Goal: Communication & Community: Answer question/provide support

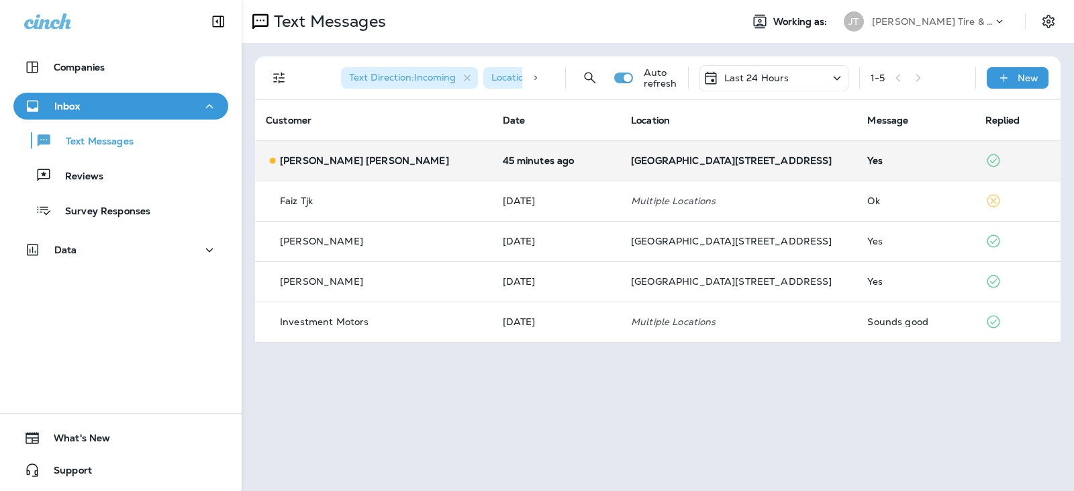
click at [510, 164] on p "45 minutes ago" at bounding box center [556, 160] width 107 height 11
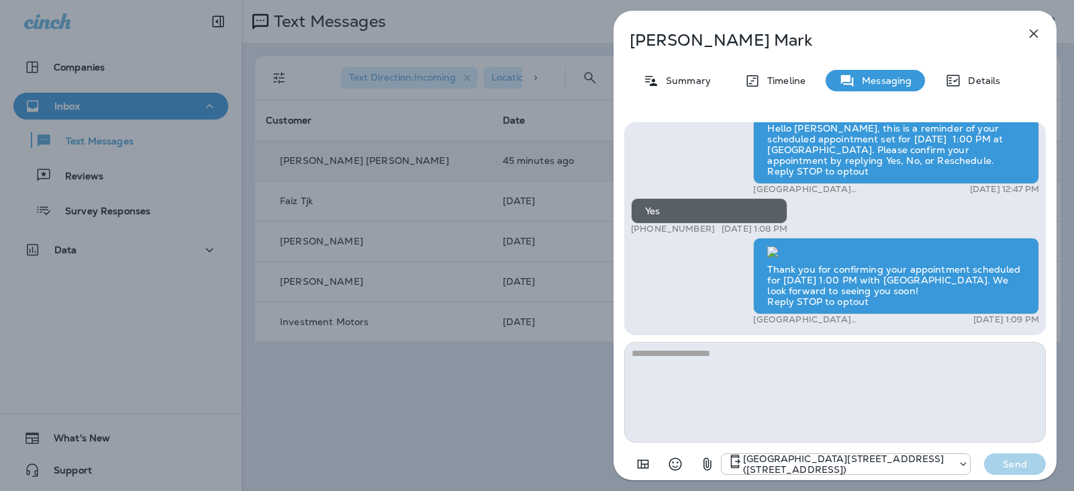
click at [1033, 32] on icon "button" at bounding box center [1034, 34] width 16 height 16
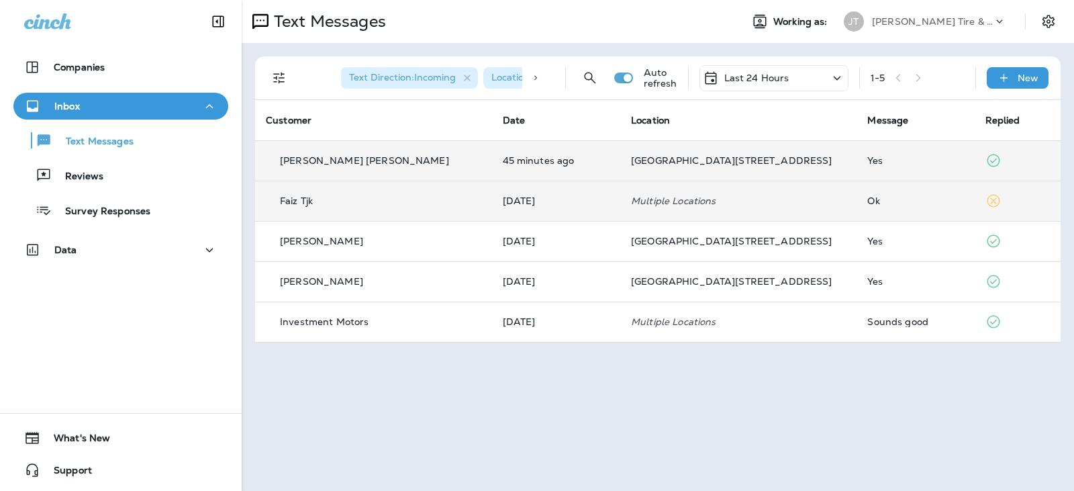
click at [607, 209] on td "[DATE]" at bounding box center [556, 201] width 128 height 40
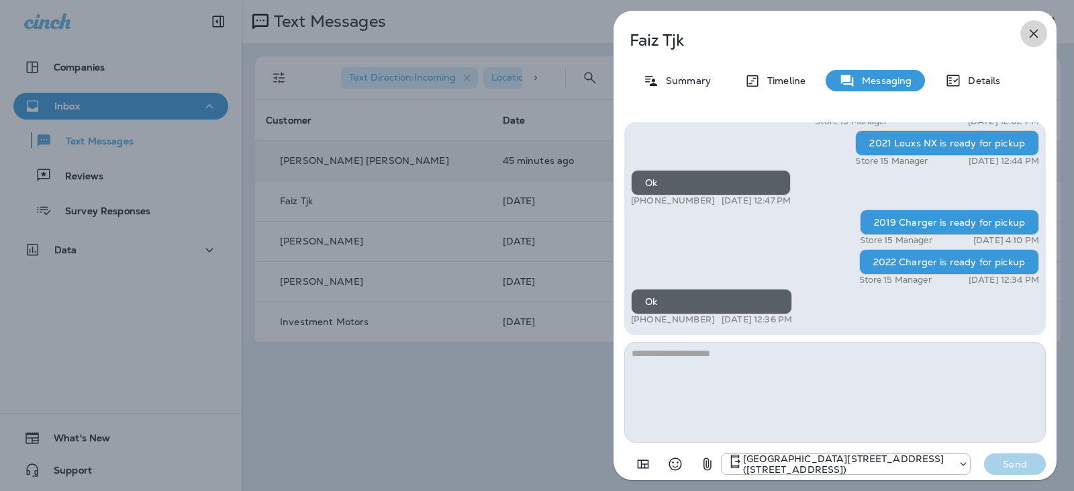
click at [1036, 35] on icon "button" at bounding box center [1034, 34] width 9 height 9
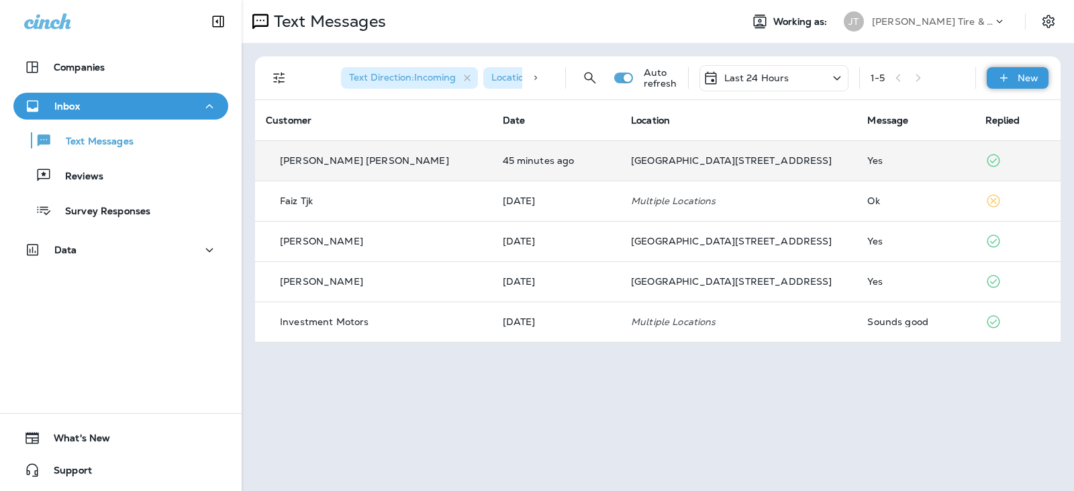
click at [1017, 68] on div "New" at bounding box center [1018, 77] width 62 height 21
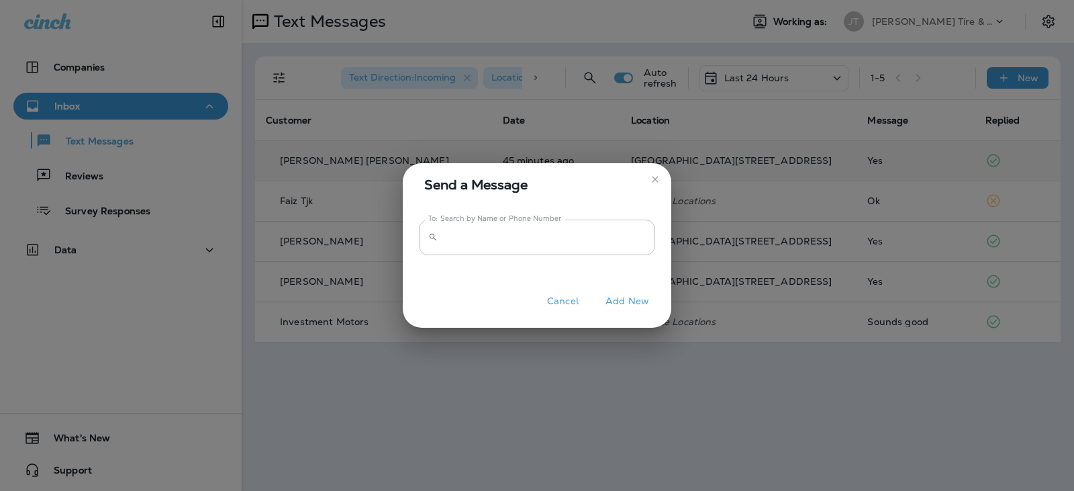
click at [653, 179] on icon "close" at bounding box center [655, 179] width 11 height 11
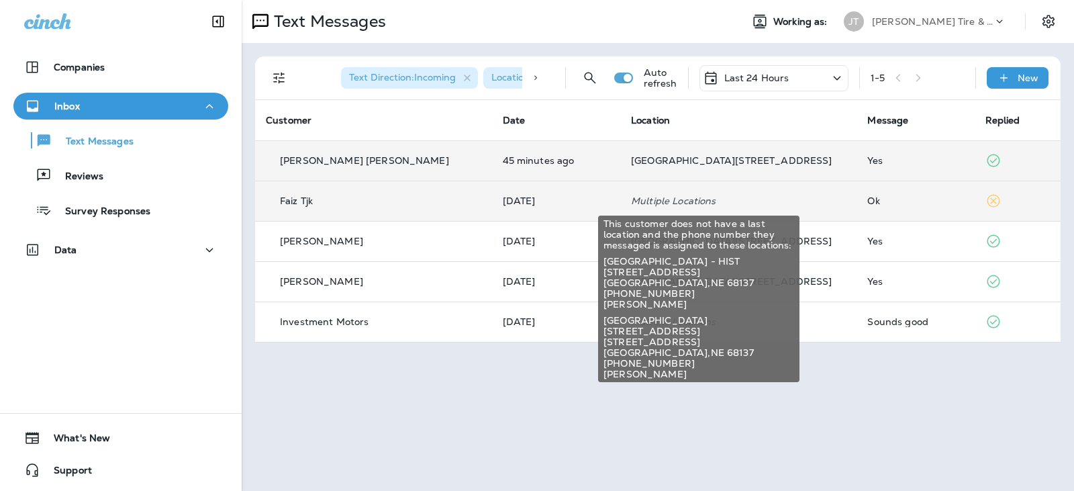
click at [705, 199] on p "Multiple Locations" at bounding box center [738, 200] width 215 height 11
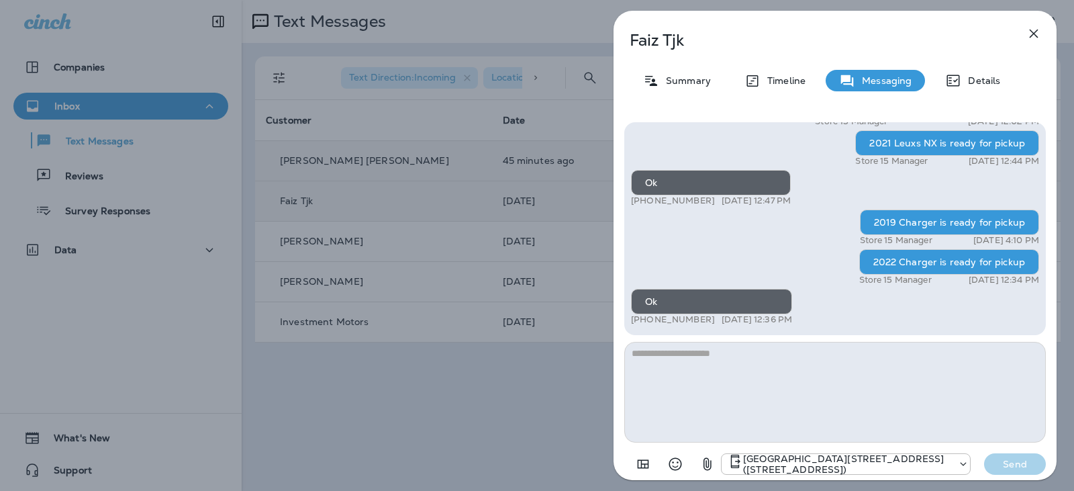
drag, startPoint x: 1031, startPoint y: 39, endPoint x: 1026, endPoint y: 31, distance: 9.3
click at [1029, 36] on icon "button" at bounding box center [1034, 34] width 16 height 16
